Goal: Task Accomplishment & Management: Manage account settings

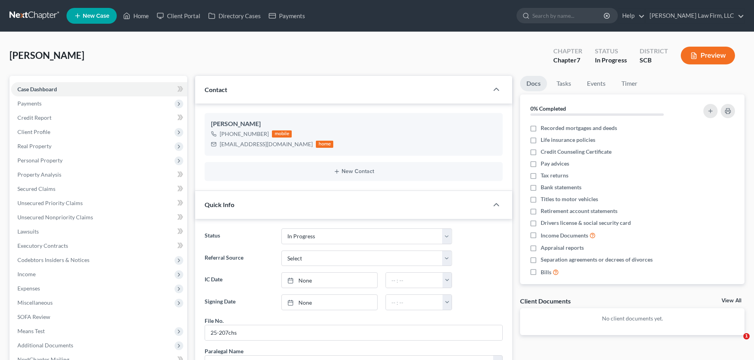
select select "3"
select select "1"
click at [159, 45] on div "Long, Richard Upgraded Chapter Chapter 7 Status In Progress District SCB Preview" at bounding box center [376, 59] width 735 height 34
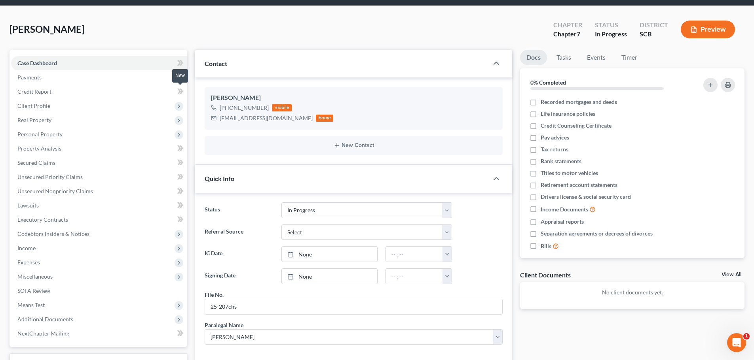
scroll to position [40, 0]
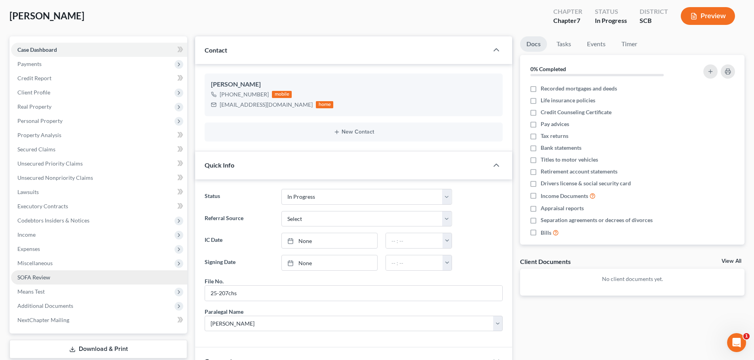
click at [38, 276] on span "SOFA Review" at bounding box center [33, 277] width 33 height 7
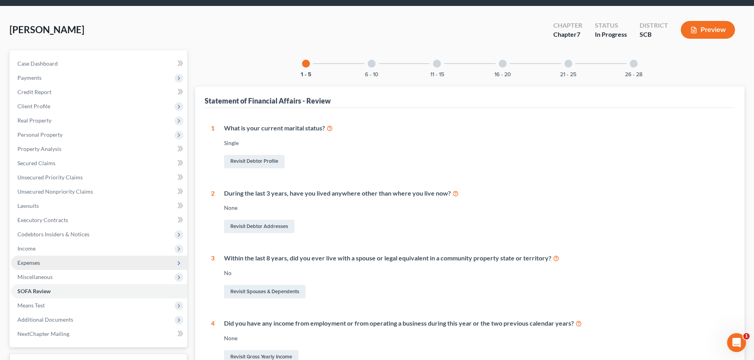
scroll to position [40, 0]
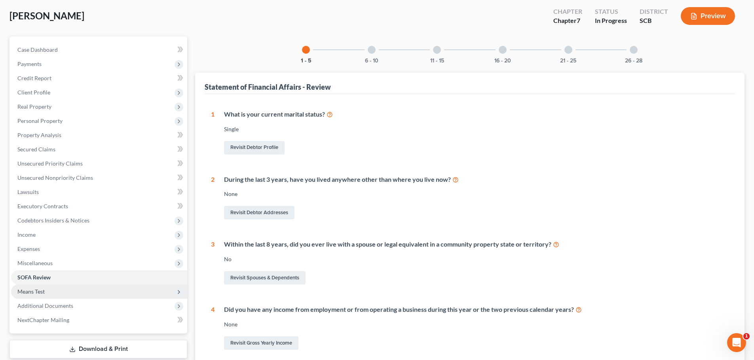
click at [32, 292] on span "Means Test" at bounding box center [30, 291] width 27 height 7
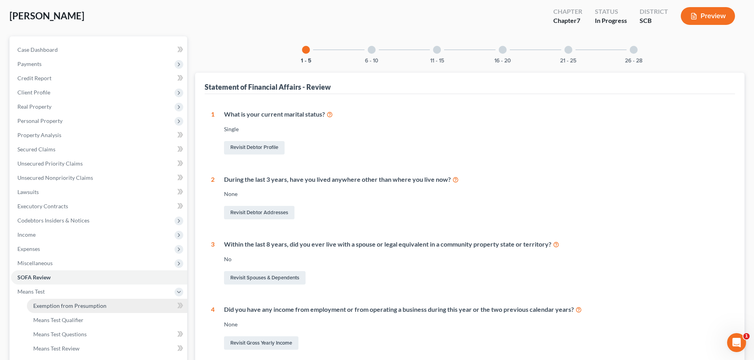
click at [83, 306] on span "Exemption from Presumption" at bounding box center [69, 306] width 73 height 7
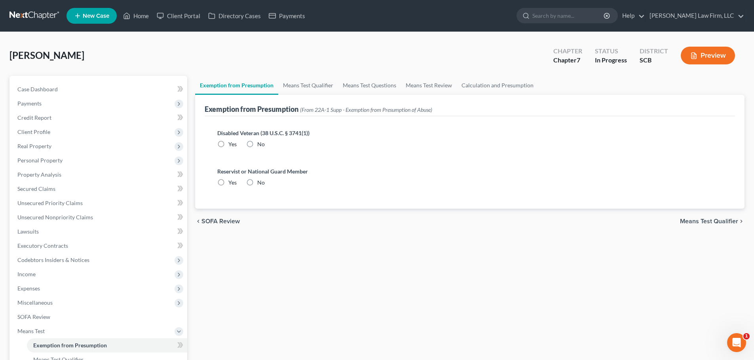
drag, startPoint x: 249, startPoint y: 144, endPoint x: 247, endPoint y: 162, distance: 18.7
click at [257, 144] on label "No" at bounding box center [261, 144] width 8 height 8
click at [260, 144] on input "No" at bounding box center [262, 142] width 5 height 5
radio input "true"
drag, startPoint x: 248, startPoint y: 180, endPoint x: 250, endPoint y: 176, distance: 5.1
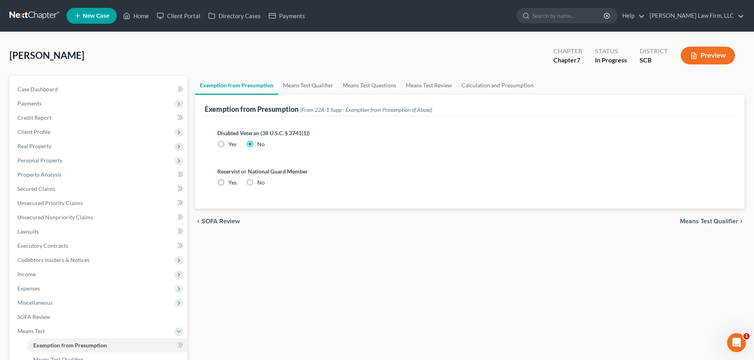
click at [257, 181] on label "No" at bounding box center [261, 183] width 8 height 8
click at [260, 181] on input "No" at bounding box center [262, 181] width 5 height 5
radio input "true"
click at [294, 86] on link "Means Test Qualifier" at bounding box center [308, 85] width 60 height 19
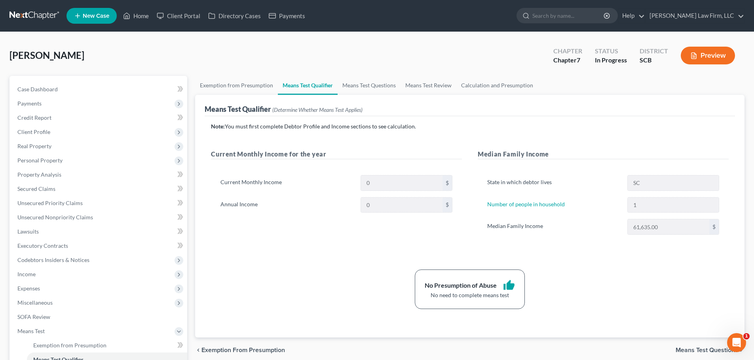
click at [360, 255] on div "Note: You must first complete Debtor Profile and Income sections to see calcula…" at bounding box center [469, 216] width 517 height 187
click at [37, 18] on link at bounding box center [34, 16] width 51 height 14
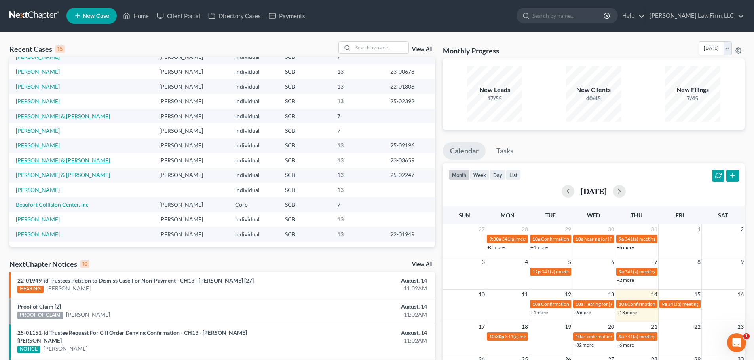
scroll to position [54, 0]
click at [37, 127] on link "[PERSON_NAME]" at bounding box center [38, 129] width 44 height 7
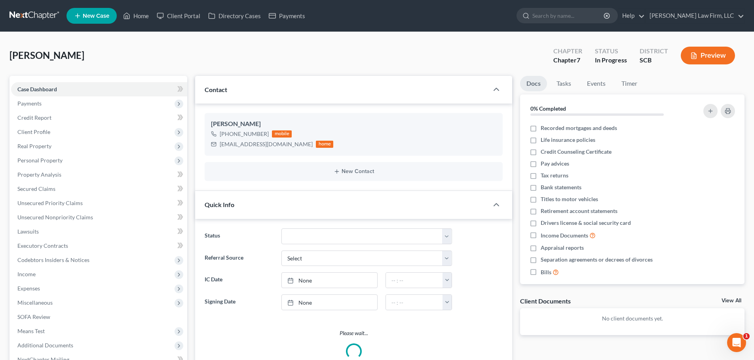
select select "1"
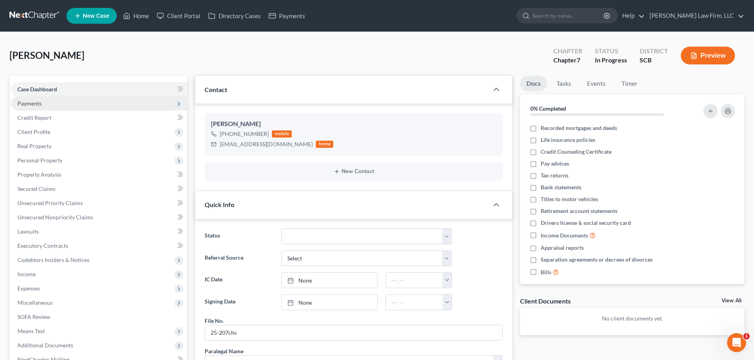
click at [27, 100] on span "Payments" at bounding box center [29, 103] width 24 height 7
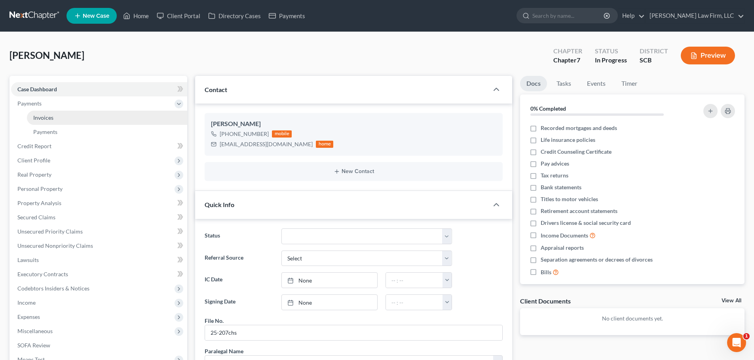
click at [45, 118] on span "Invoices" at bounding box center [43, 117] width 20 height 7
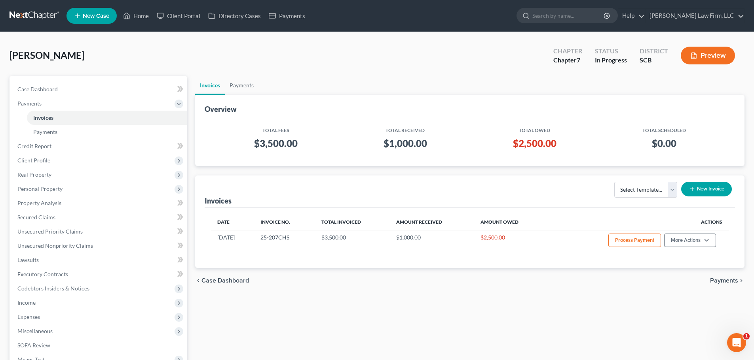
click at [32, 13] on link at bounding box center [34, 16] width 51 height 14
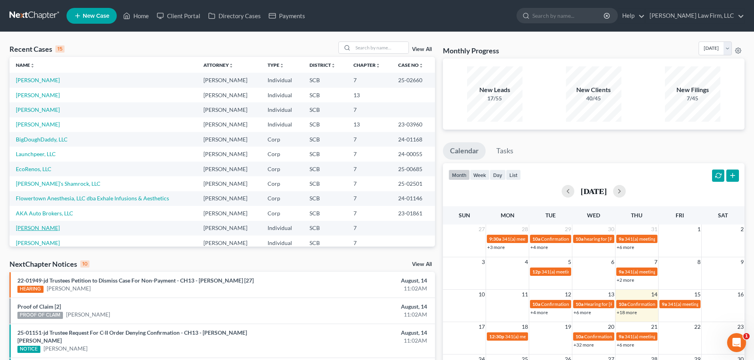
scroll to position [40, 0]
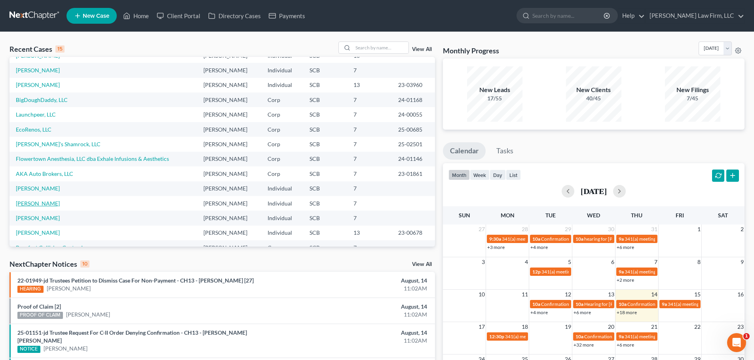
click at [37, 206] on link "[PERSON_NAME]" at bounding box center [38, 203] width 44 height 7
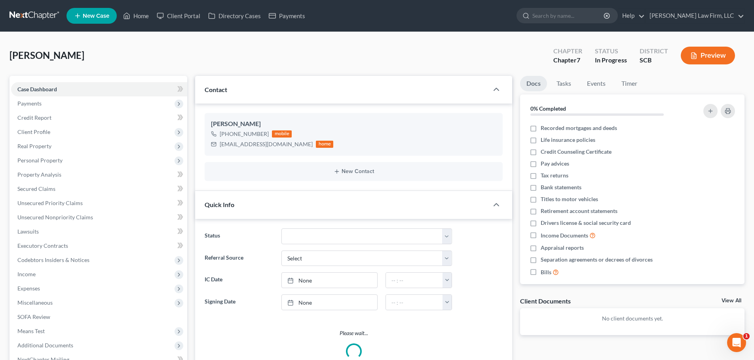
select select "1"
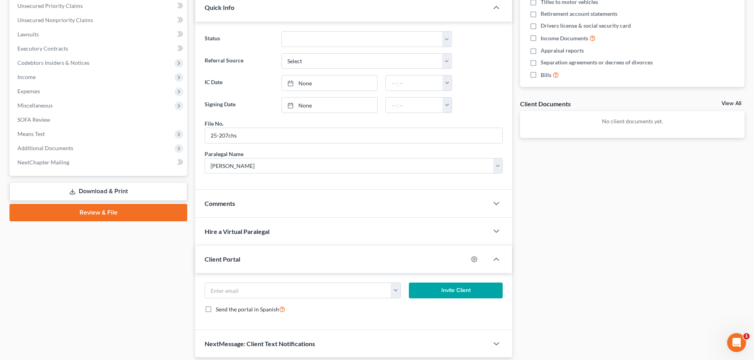
scroll to position [198, 0]
click at [277, 210] on div "Comments" at bounding box center [341, 202] width 293 height 27
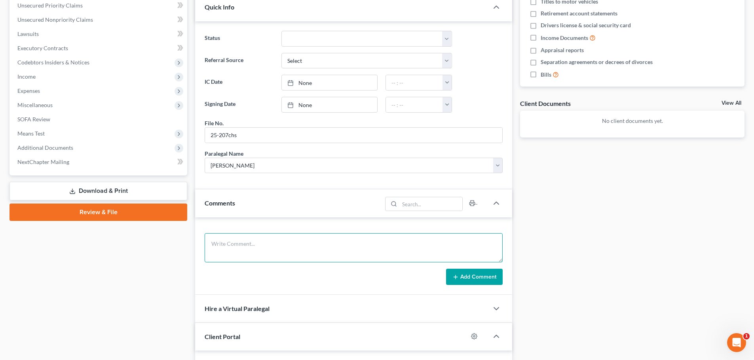
click at [285, 247] on textarea at bounding box center [353, 247] width 298 height 29
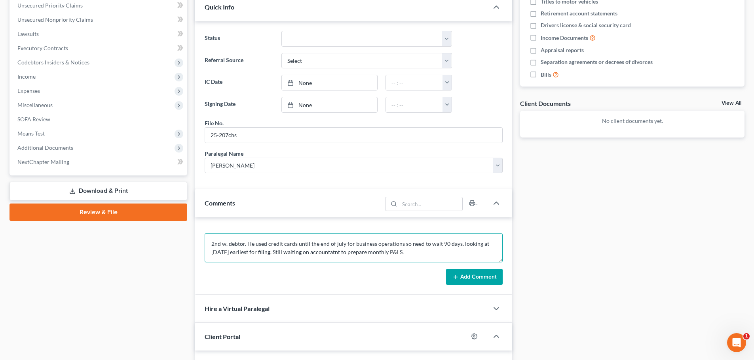
type textarea "2nd w. debtor. He used credit cards until the end of july for business operatio…"
click at [464, 276] on button "Add Comment" at bounding box center [474, 277] width 57 height 17
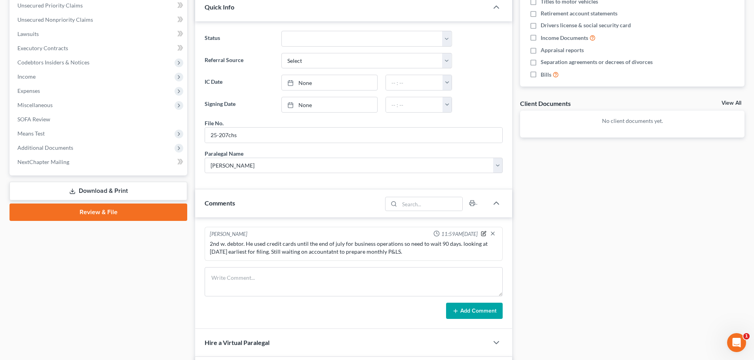
click at [484, 232] on icon "button" at bounding box center [484, 234] width 6 height 6
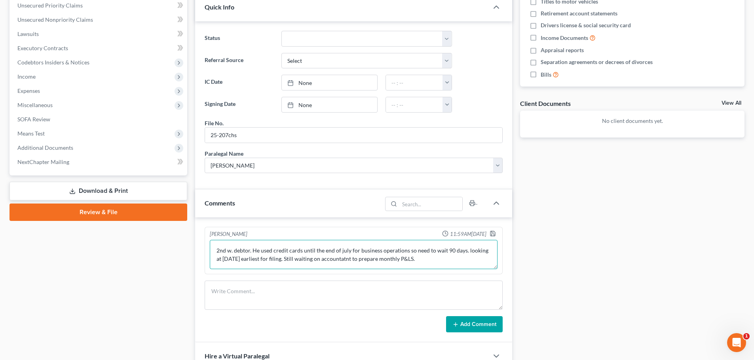
click at [432, 258] on textarea "2nd w. debtor. He used credit cards until the end of july for business operatio…" at bounding box center [354, 254] width 288 height 29
click at [336, 259] on textarea "2nd w. debtor. He used credit cards until the end of july for business operatio…" at bounding box center [354, 254] width 288 height 29
click at [423, 261] on textarea "2nd w. debtor. He used credit cards until the end of july for business operatio…" at bounding box center [354, 254] width 288 height 29
type textarea "2nd w. debtor. He used credit cards until the end of july for business operatio…"
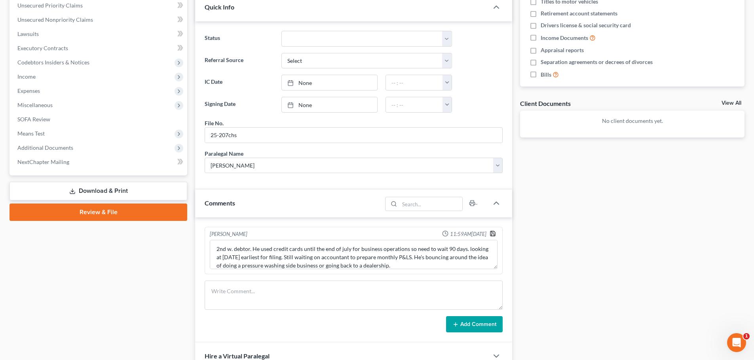
click at [492, 231] on icon "button" at bounding box center [492, 233] width 5 height 5
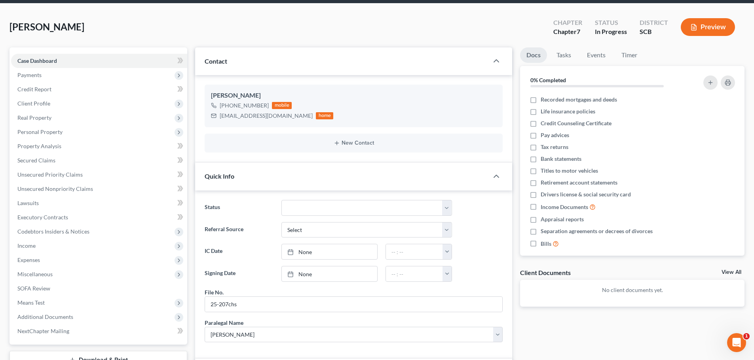
scroll to position [0, 0]
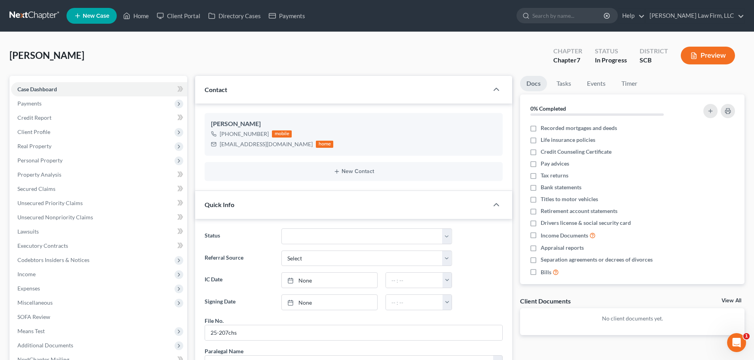
click at [30, 15] on link at bounding box center [34, 16] width 51 height 14
